Goal: Transaction & Acquisition: Book appointment/travel/reservation

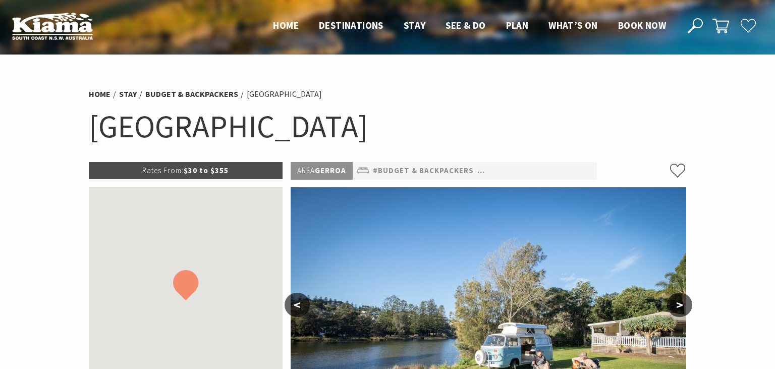
select select "3"
select select "2"
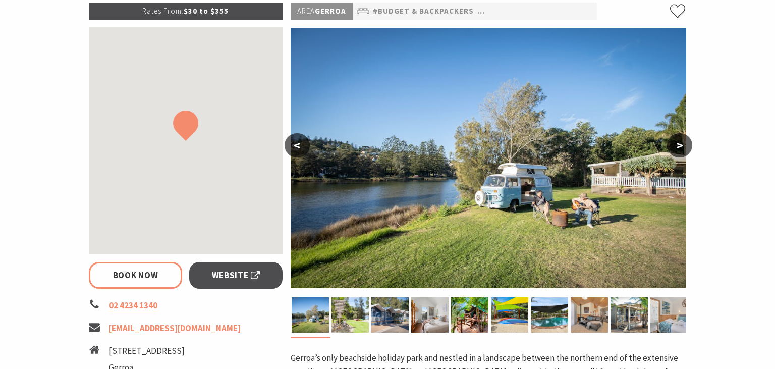
scroll to position [159, 0]
click at [679, 147] on button ">" at bounding box center [679, 145] width 25 height 24
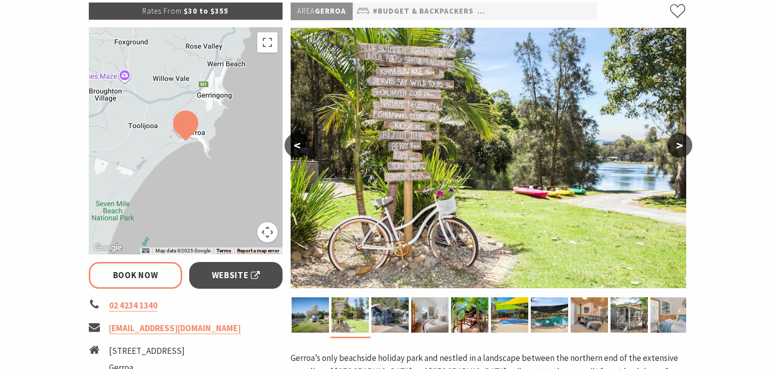
click at [677, 148] on button ">" at bounding box center [679, 145] width 25 height 24
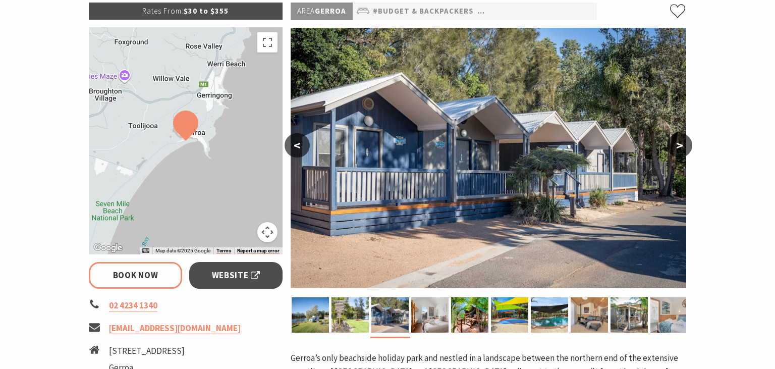
click at [677, 148] on button ">" at bounding box center [679, 145] width 25 height 24
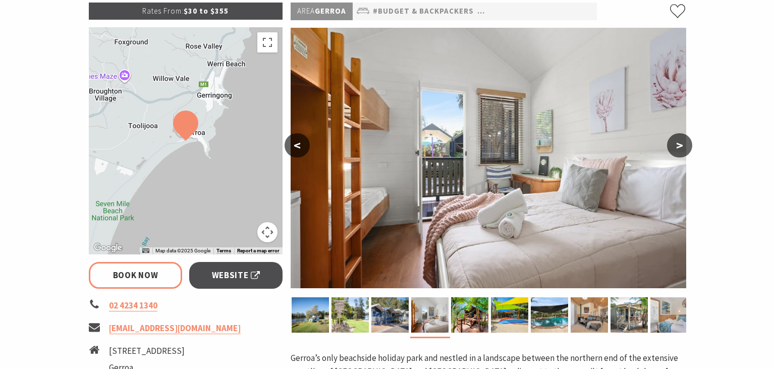
click at [678, 151] on button ">" at bounding box center [679, 145] width 25 height 24
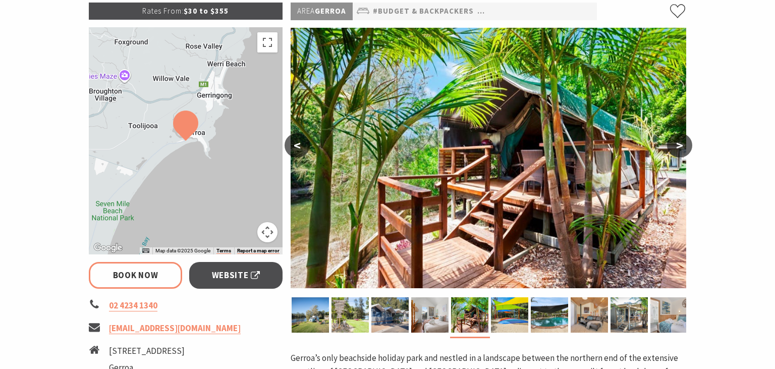
click at [677, 150] on button ">" at bounding box center [679, 145] width 25 height 24
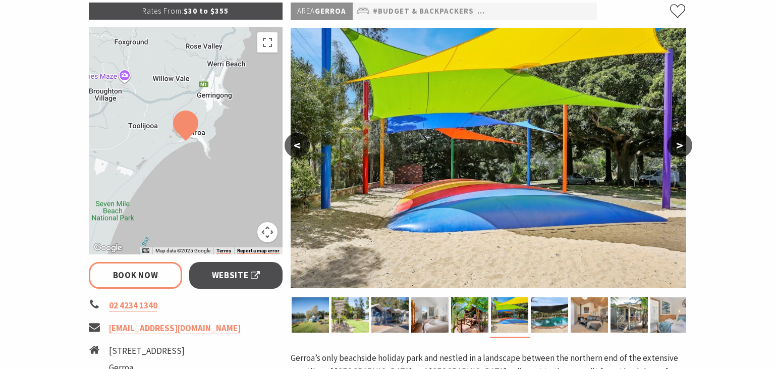
click at [674, 152] on button ">" at bounding box center [679, 145] width 25 height 24
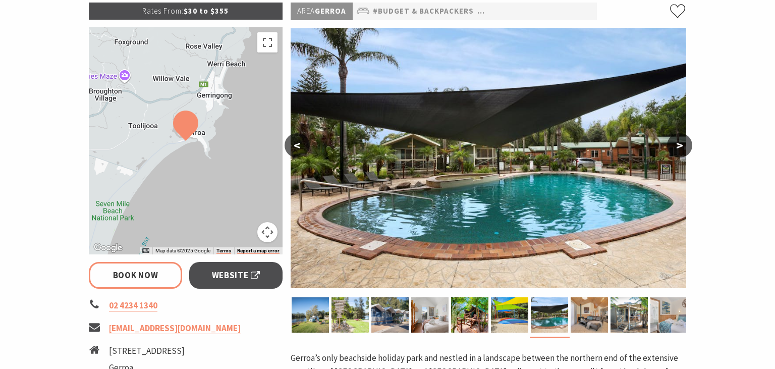
click at [673, 152] on button ">" at bounding box center [679, 145] width 25 height 24
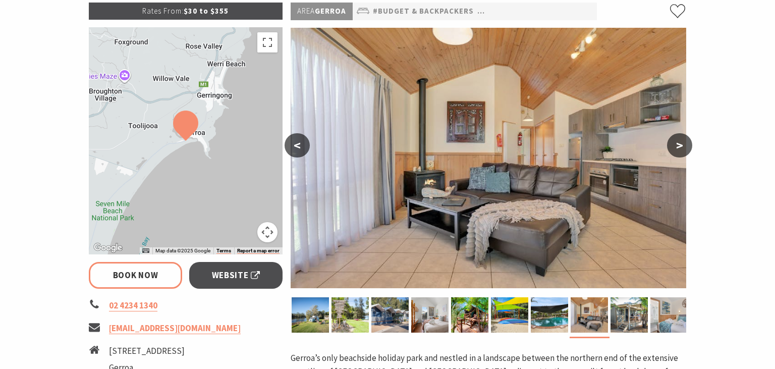
click at [671, 150] on button ">" at bounding box center [679, 145] width 25 height 24
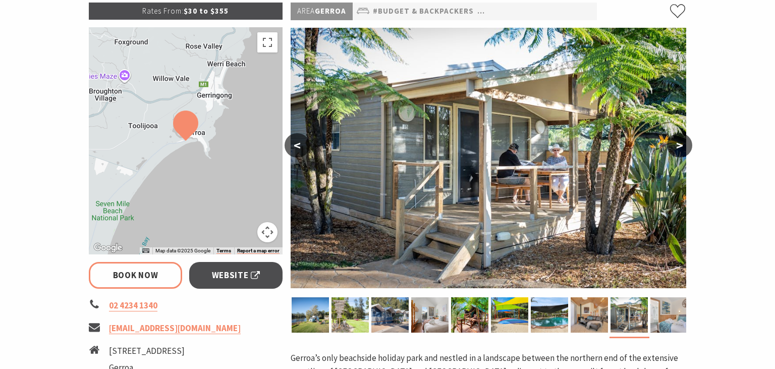
click at [669, 150] on button ">" at bounding box center [679, 145] width 25 height 24
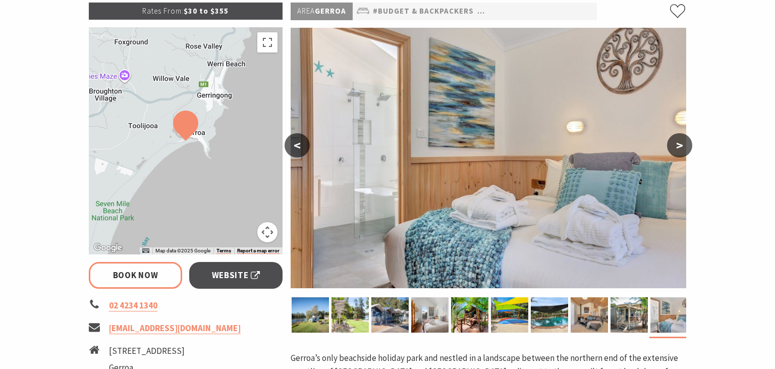
click at [669, 150] on button ">" at bounding box center [679, 145] width 25 height 24
click at [673, 146] on button ">" at bounding box center [679, 145] width 25 height 24
click at [674, 147] on button ">" at bounding box center [679, 145] width 25 height 24
